Goal: Information Seeking & Learning: Learn about a topic

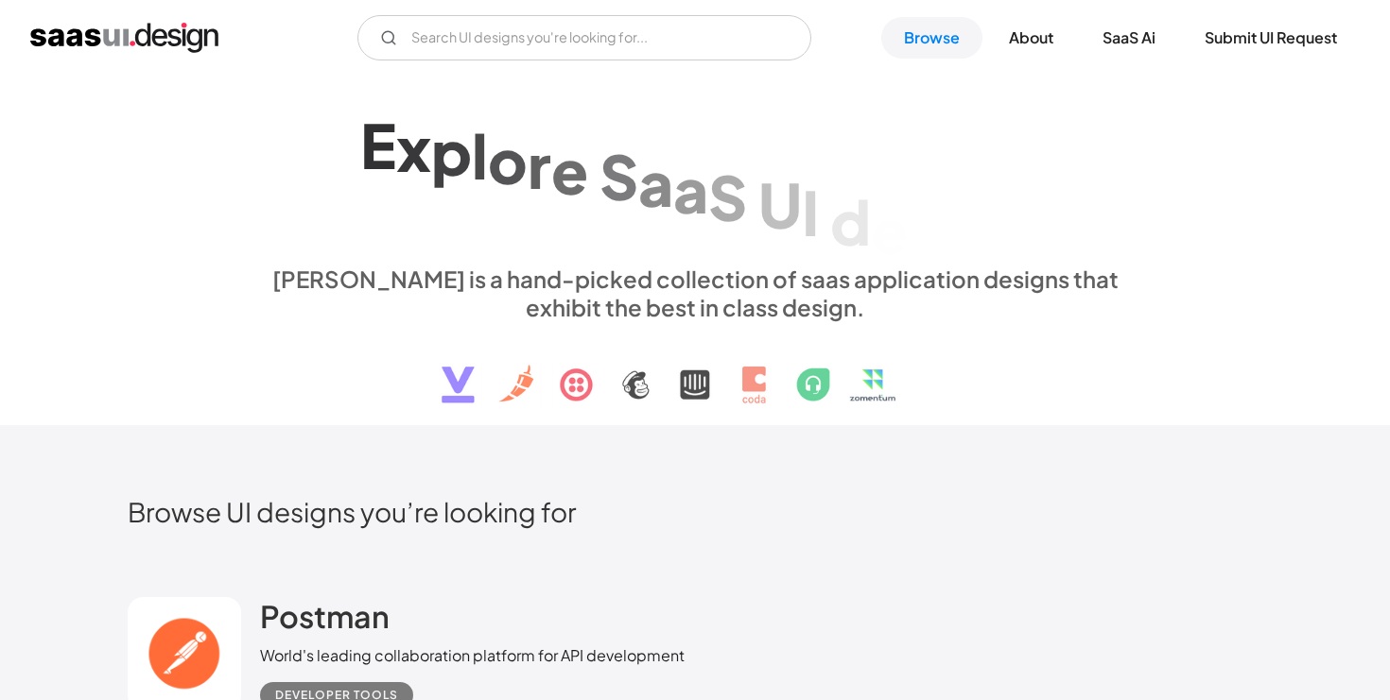
scroll to position [33555, 0]
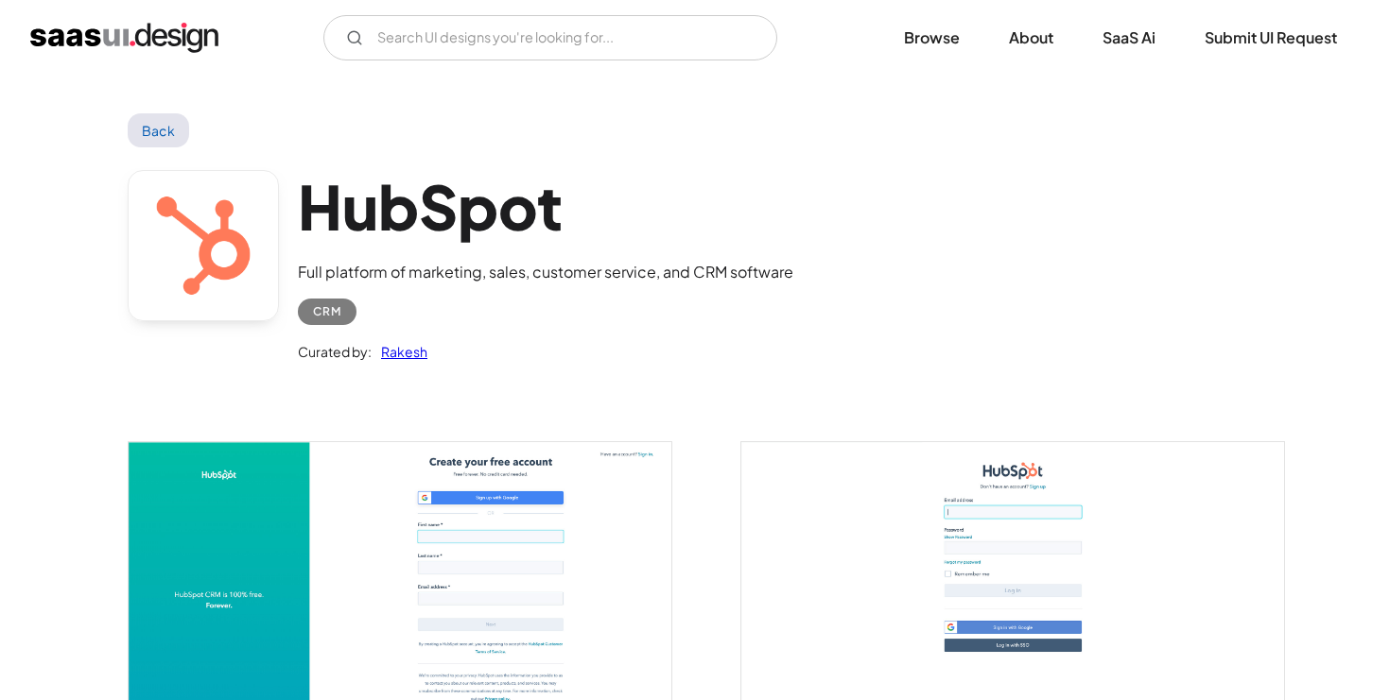
scroll to position [1404, 0]
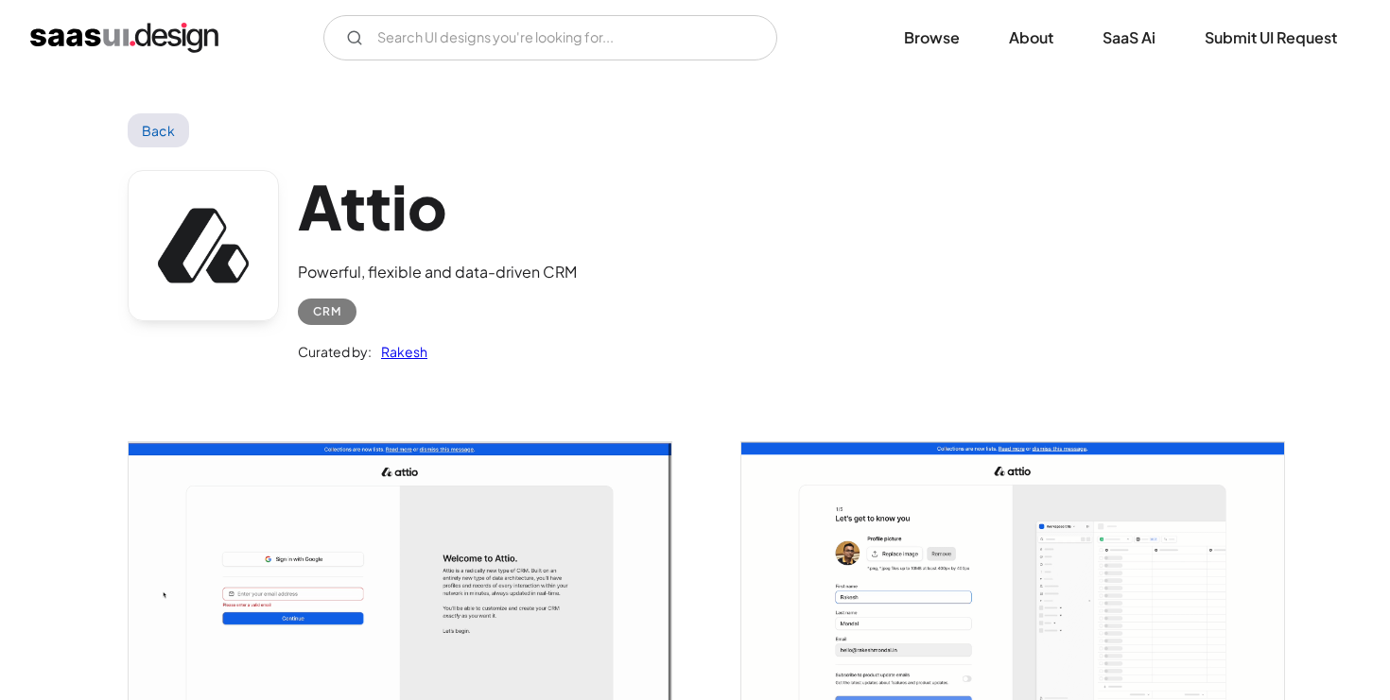
scroll to position [1452, 0]
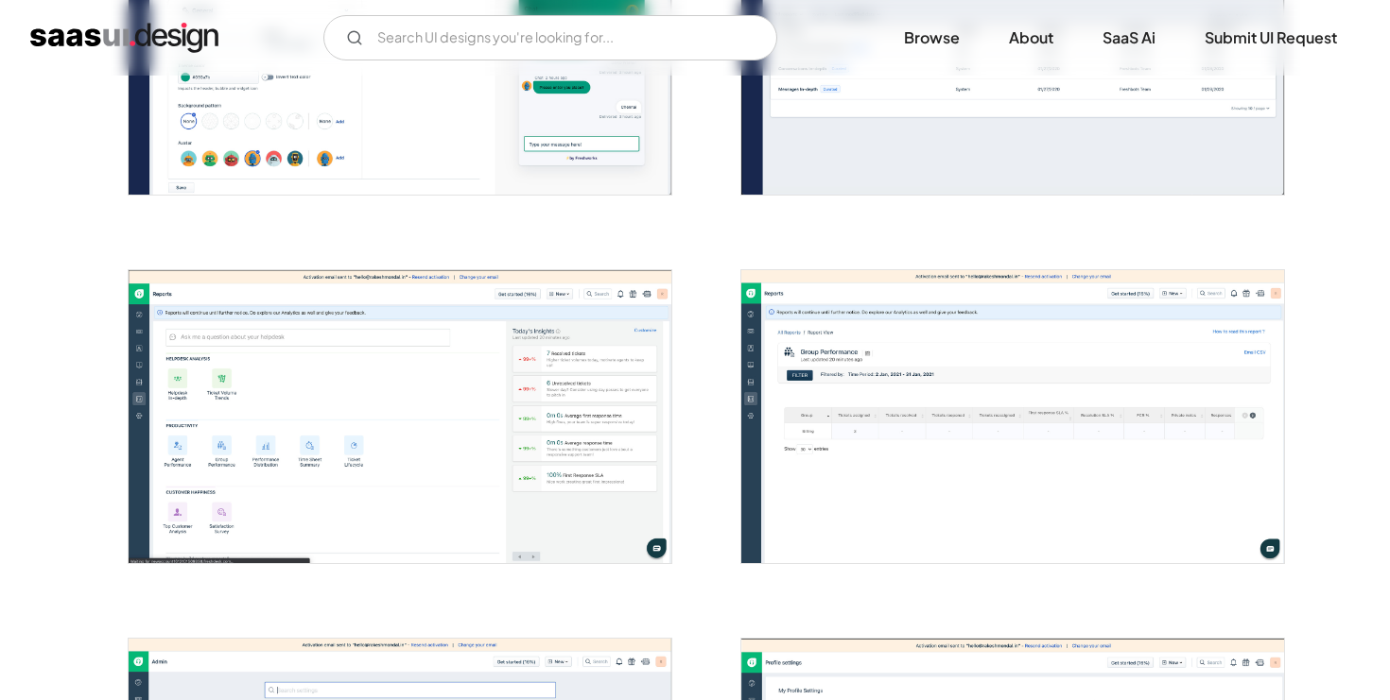
scroll to position [3485, 0]
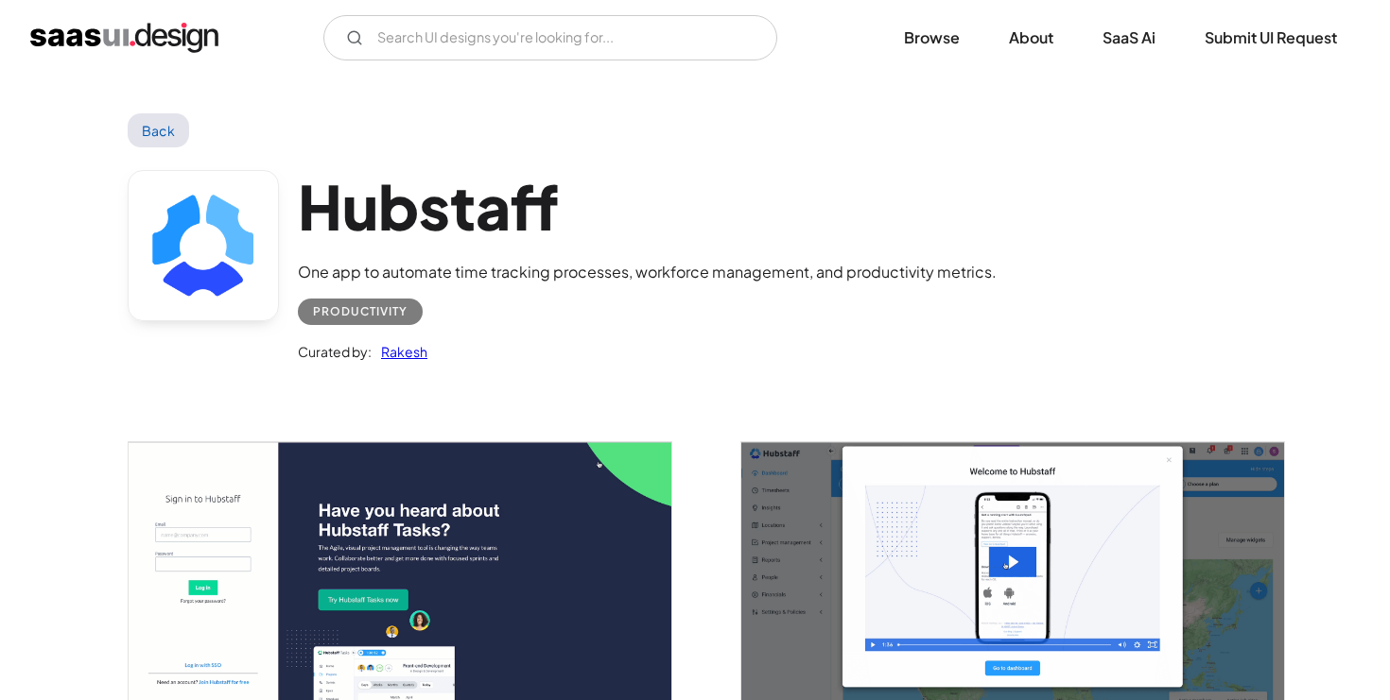
scroll to position [4312, 0]
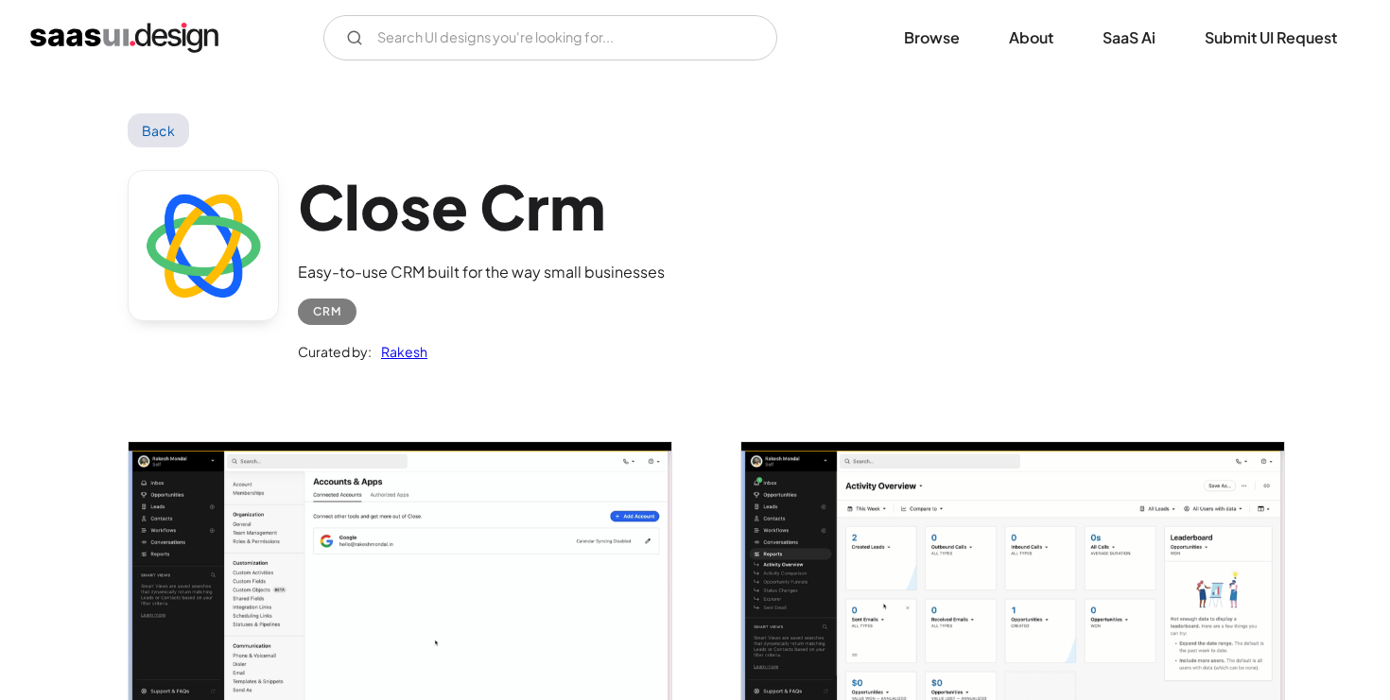
scroll to position [3792, 0]
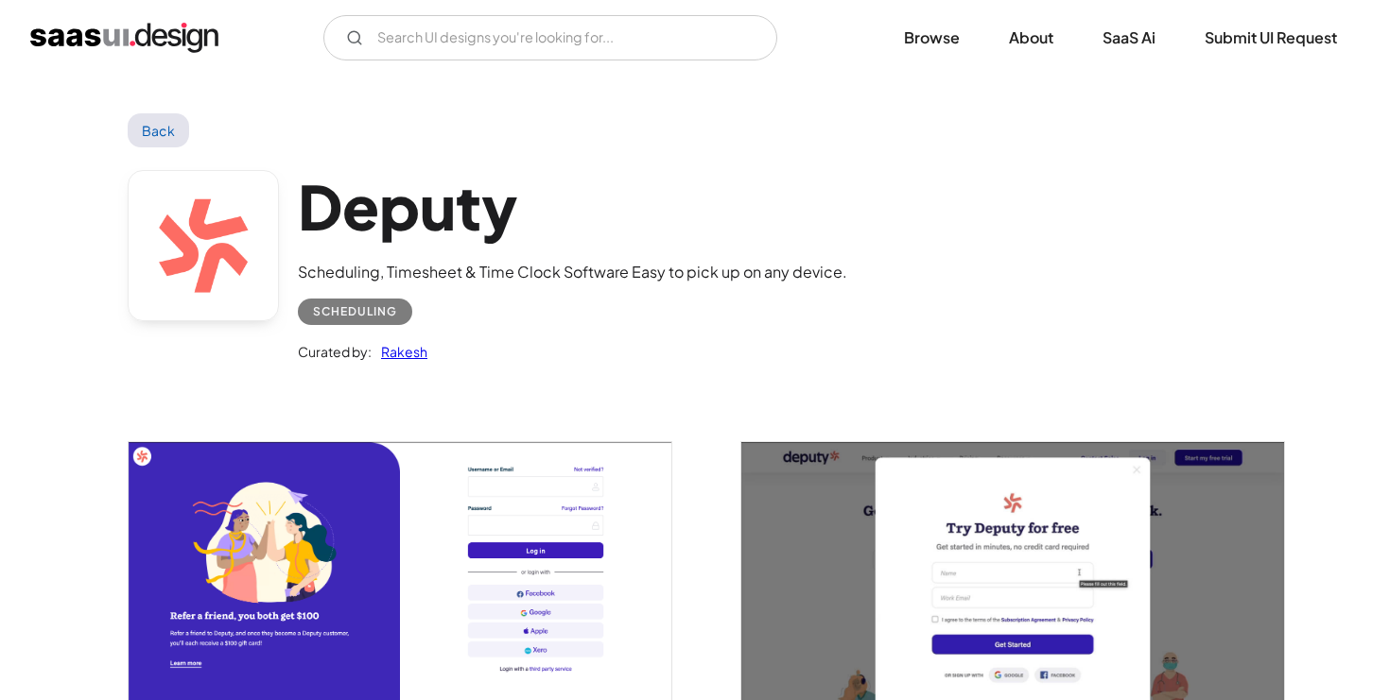
scroll to position [3647, 0]
